Goal: Information Seeking & Learning: Learn about a topic

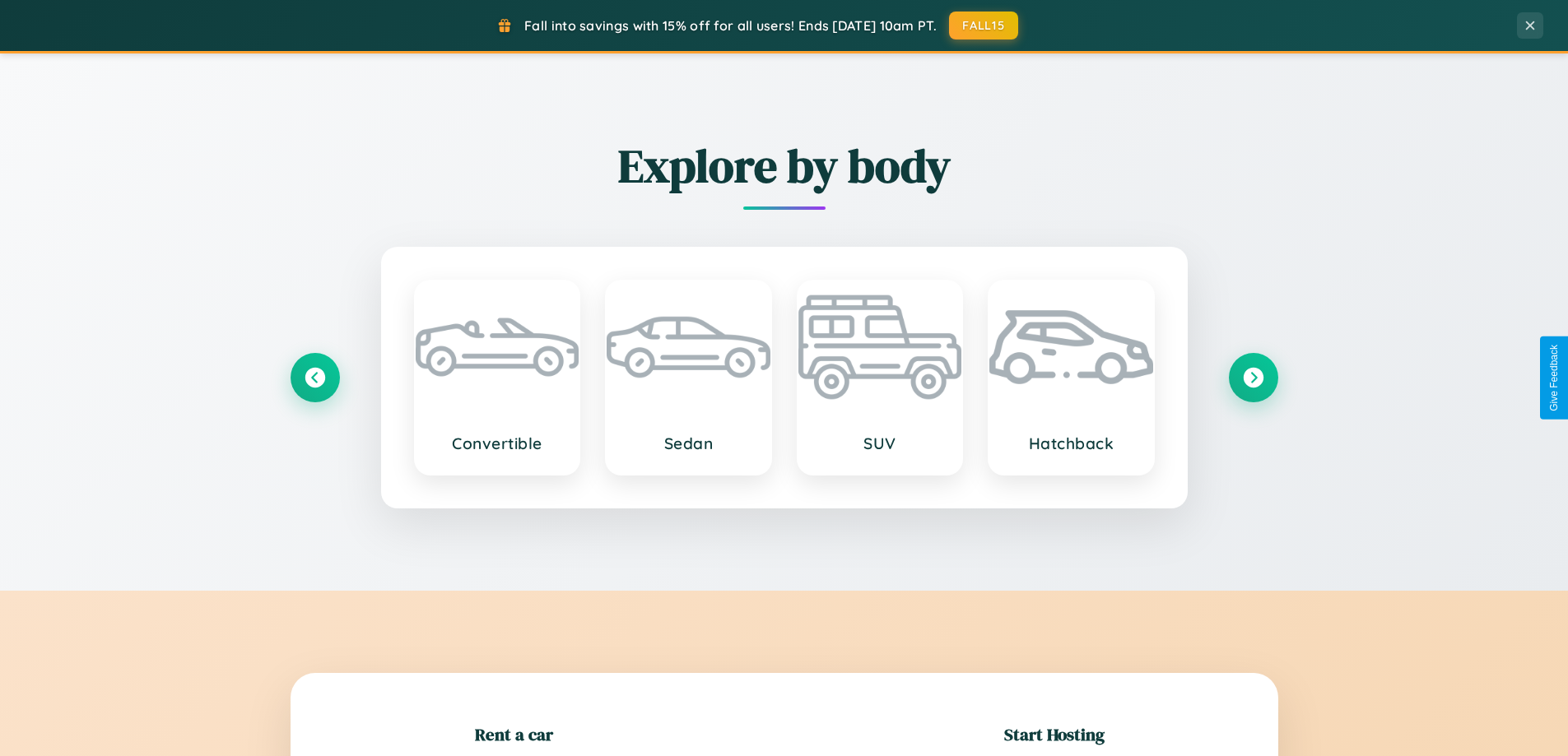
scroll to position [356, 0]
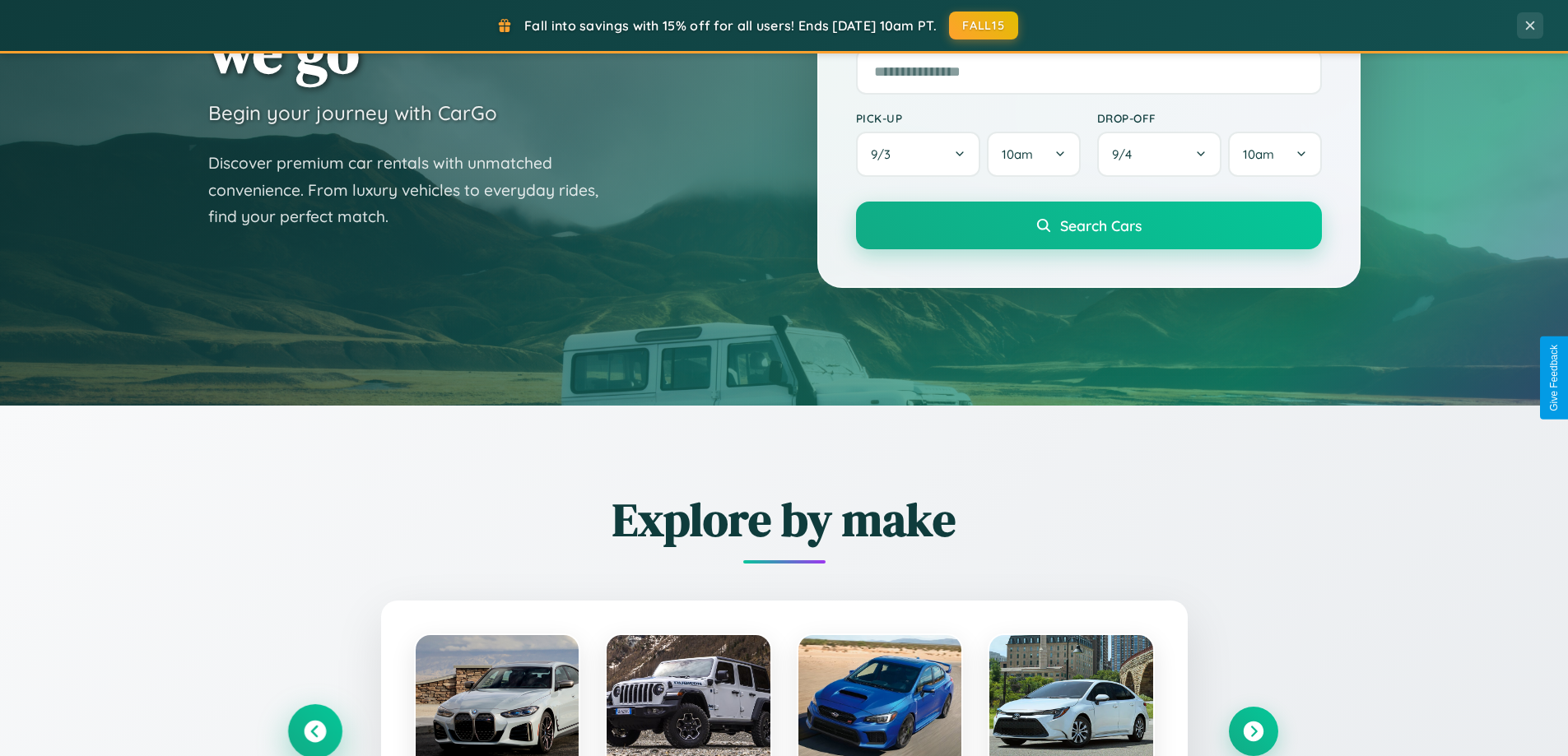
click at [314, 732] on icon at bounding box center [315, 732] width 23 height 23
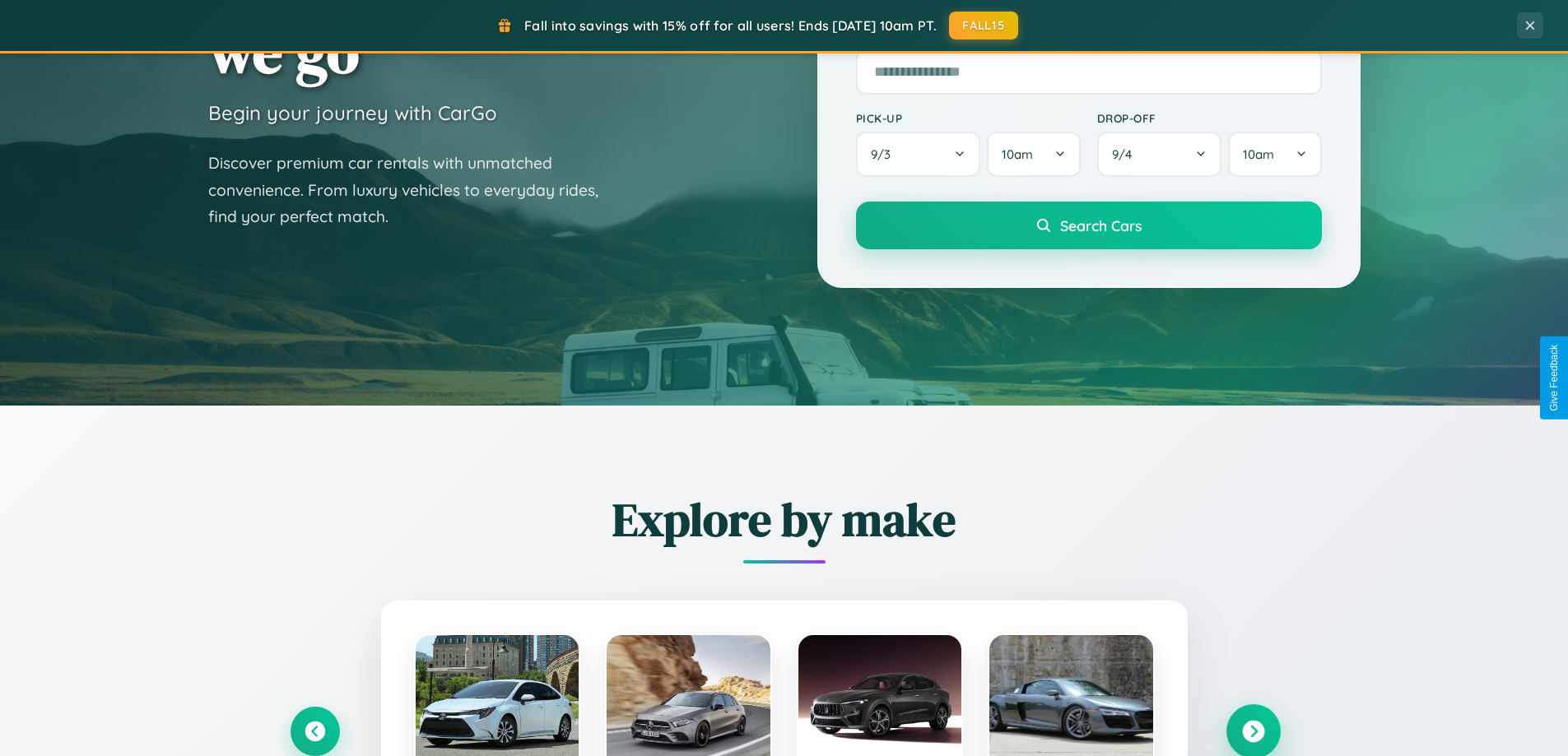
click at [1253, 731] on icon at bounding box center [1254, 732] width 23 height 23
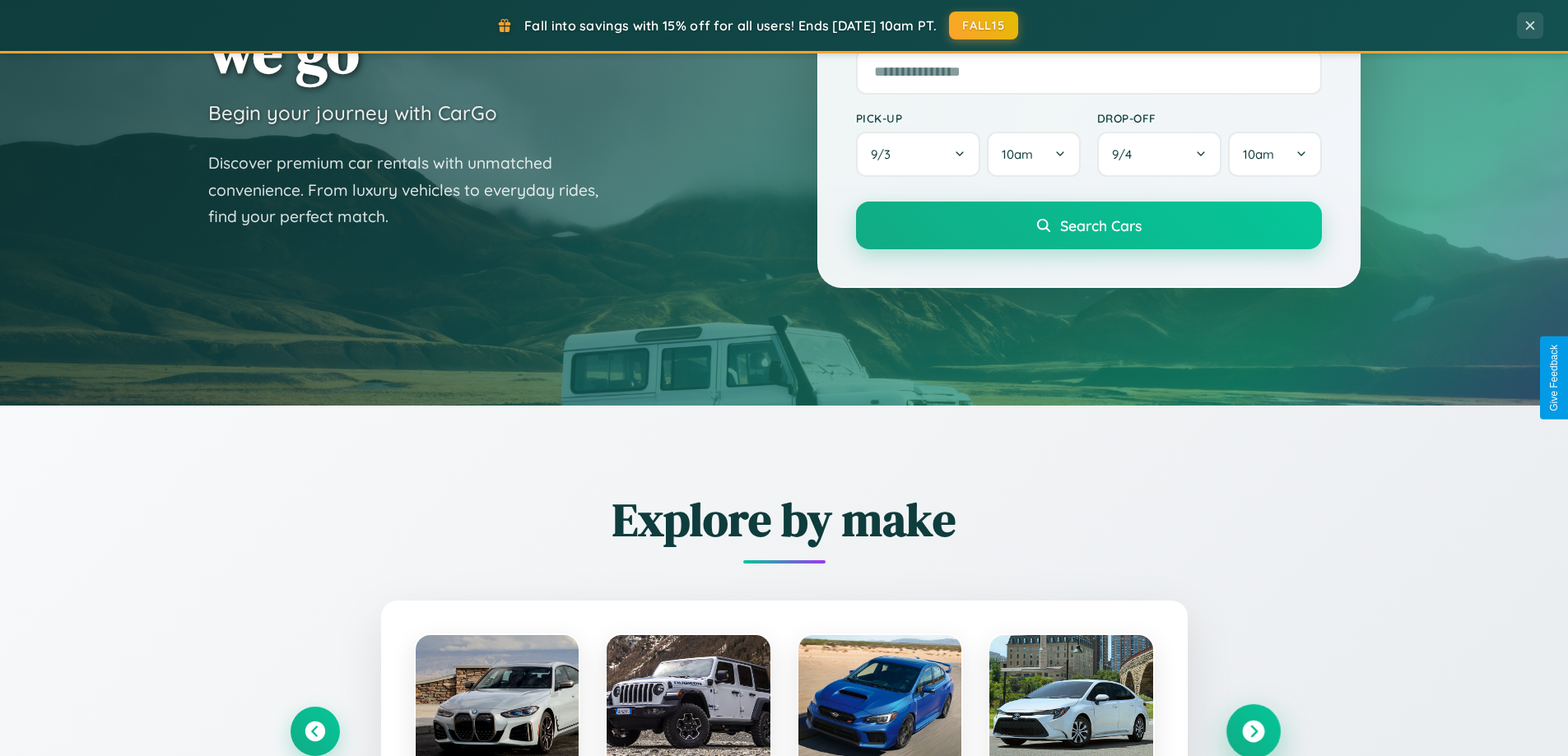
click at [1253, 730] on icon at bounding box center [1254, 732] width 23 height 23
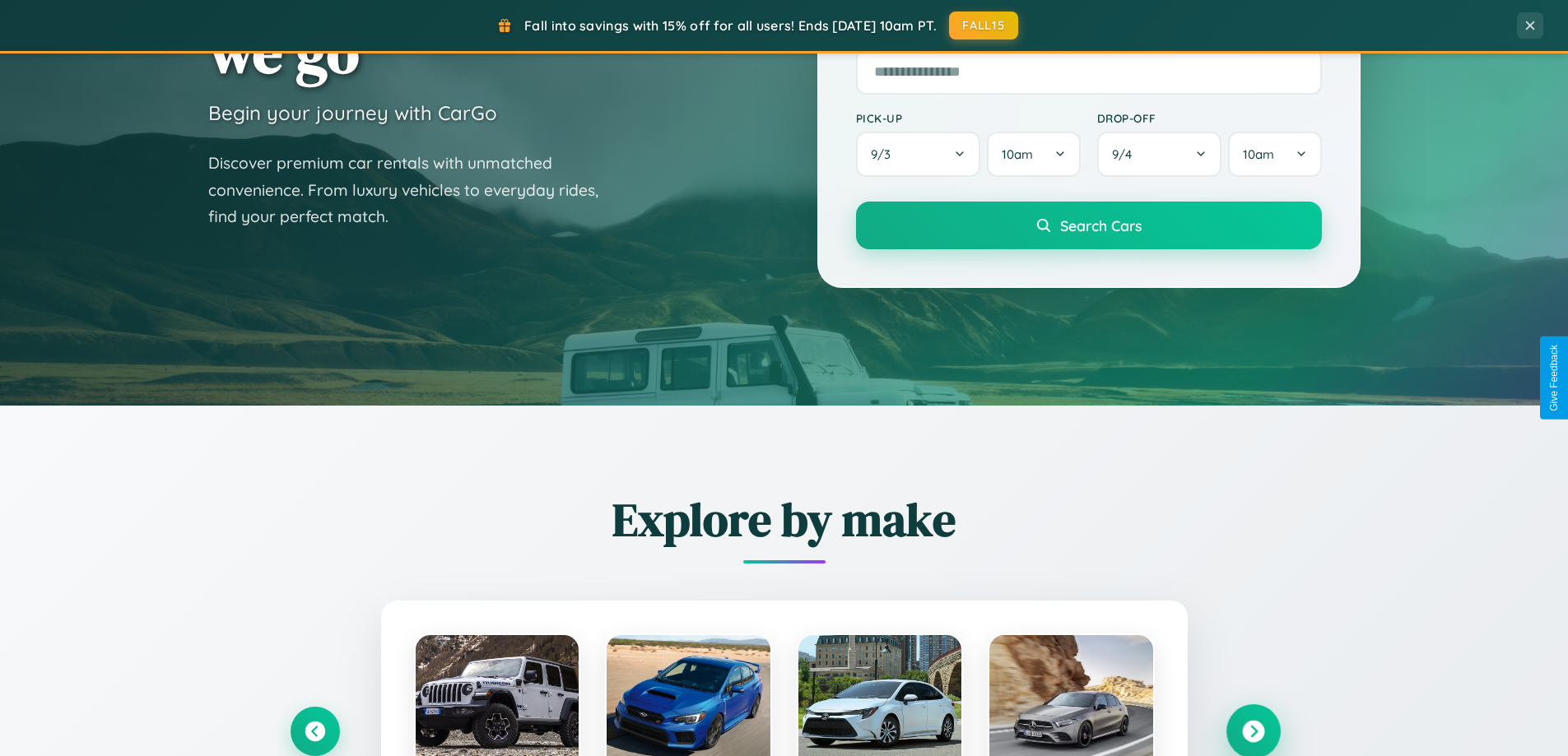
click at [1253, 730] on icon at bounding box center [1254, 732] width 23 height 23
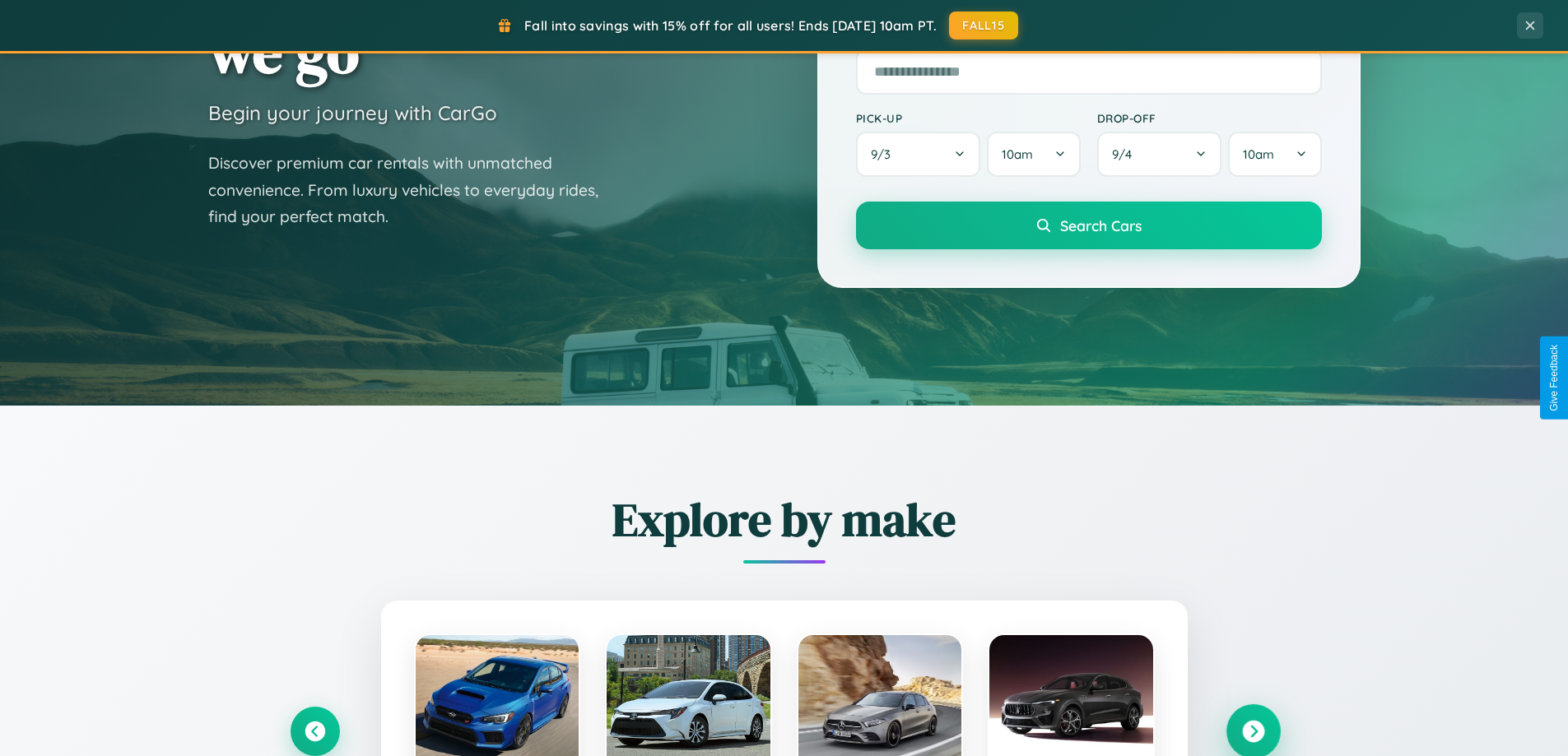
scroll to position [1133, 0]
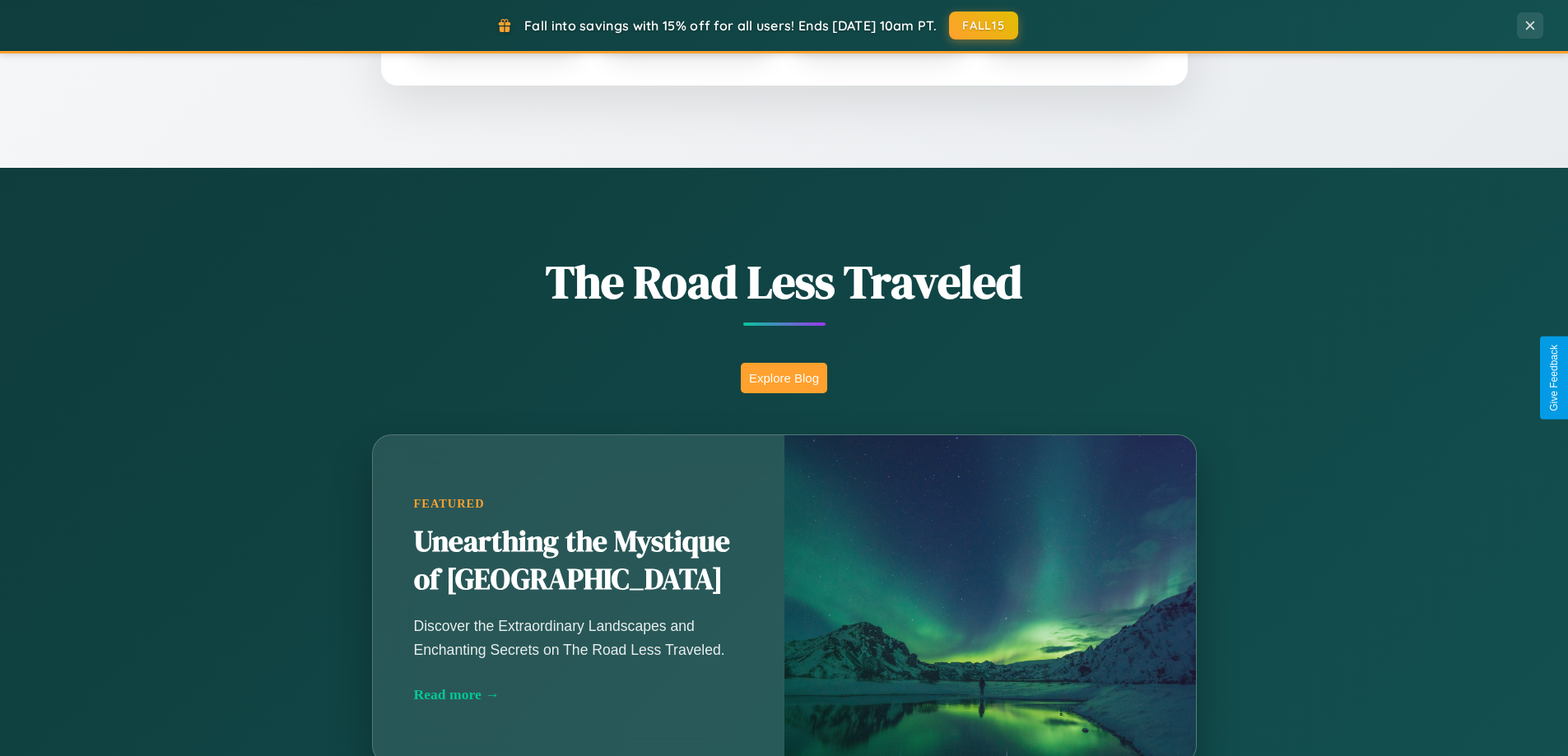
click at [784, 378] on button "Explore Blog" at bounding box center [784, 378] width 87 height 30
